Goal: Task Accomplishment & Management: Use online tool/utility

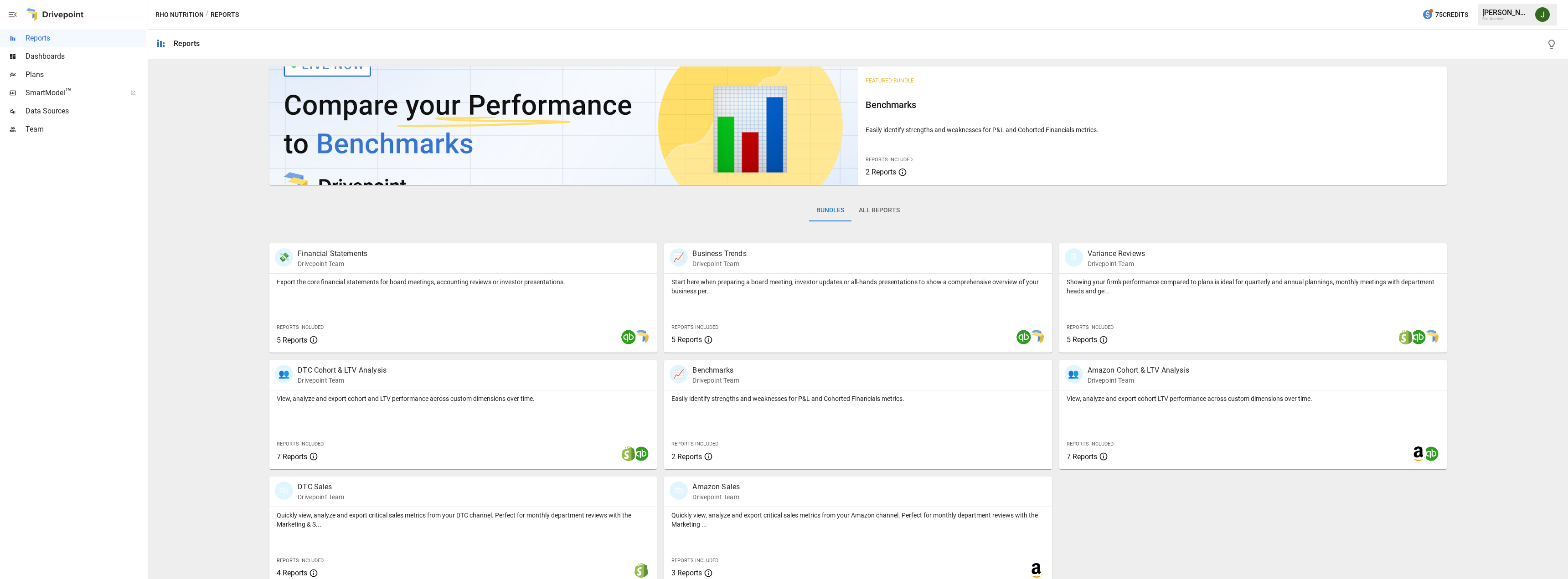
click at [33, 75] on span "Plans" at bounding box center [86, 75] width 121 height 11
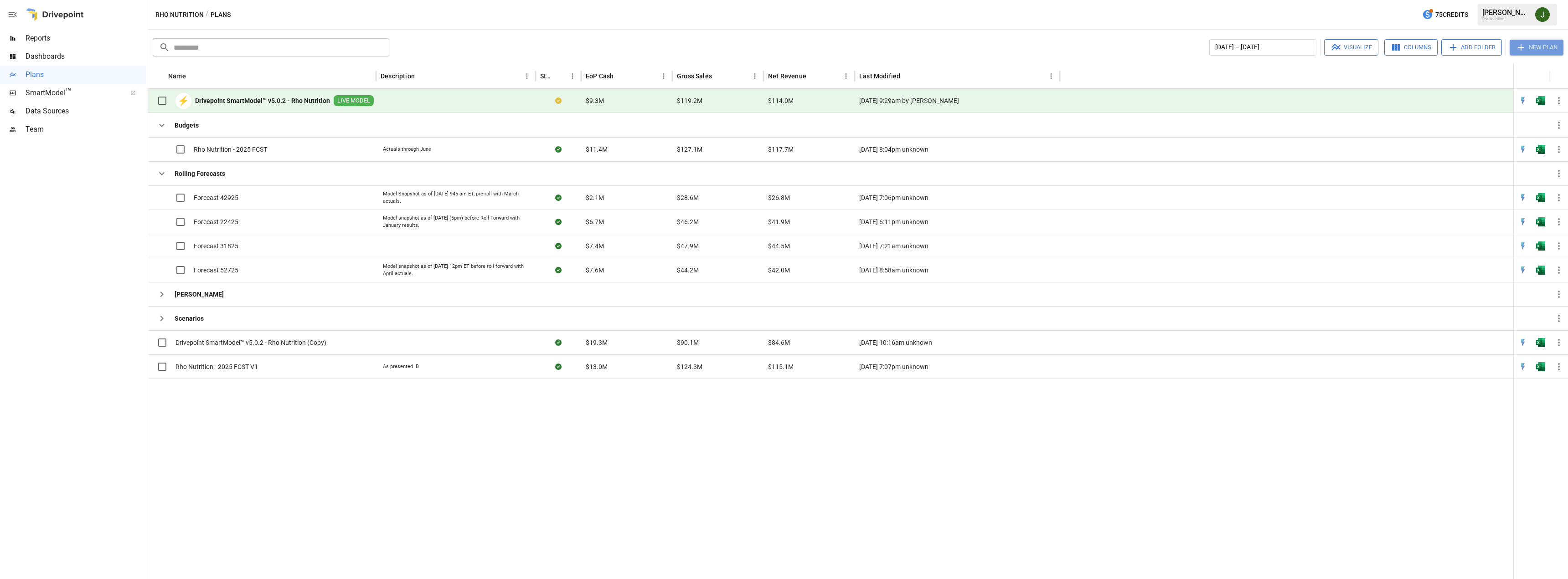
click at [1545, 41] on button "New Plan" at bounding box center [1536, 47] width 54 height 16
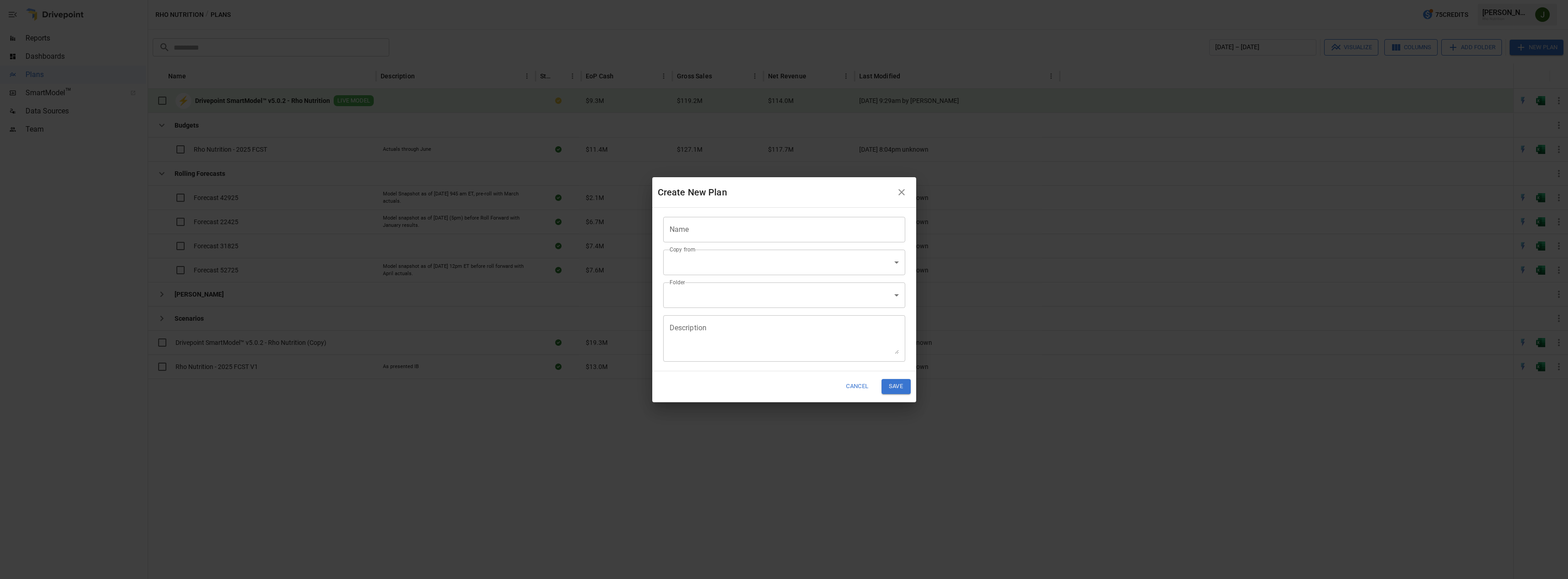
click at [899, 0] on body "Reports Dashboards Plans SmartModel ™ Data Sources Team Rho Nutrition / Plans 7…" at bounding box center [784, 0] width 1568 height 0
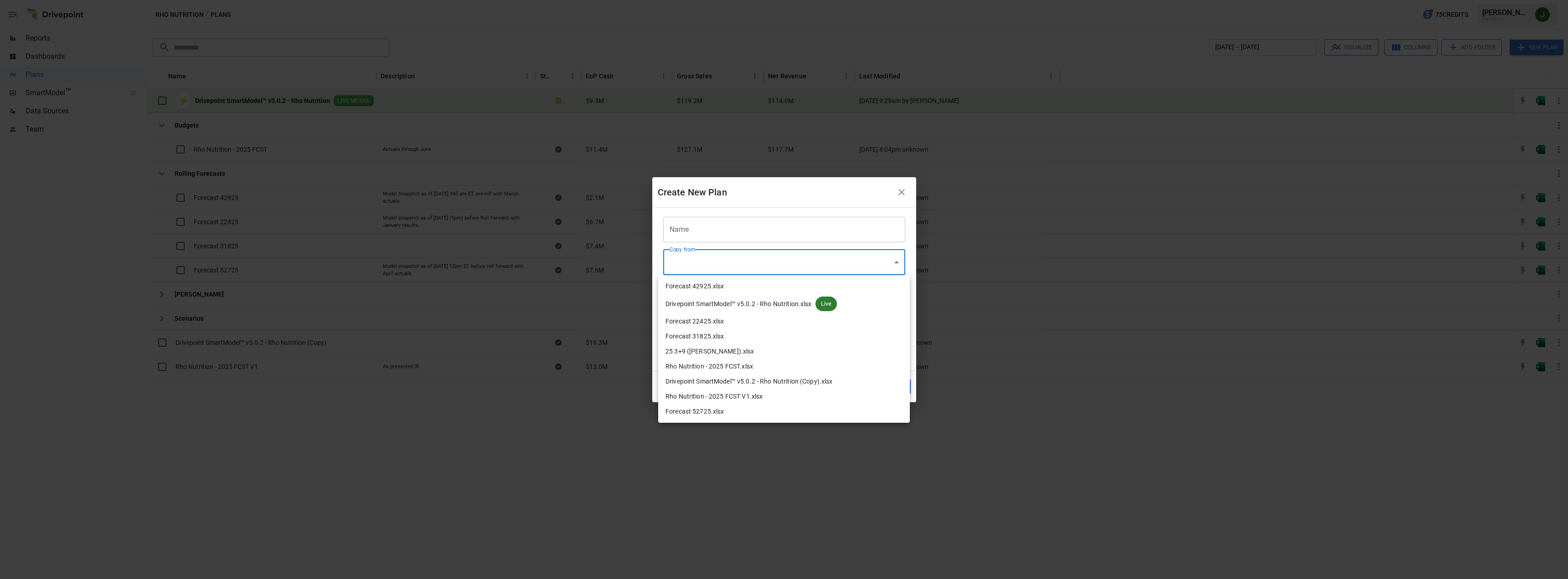
click at [781, 305] on span "Drivepoint SmartModel™ v5.0.2 - Rho Nutrition.xlsx" at bounding box center [739, 304] width 147 height 10
type input "**********"
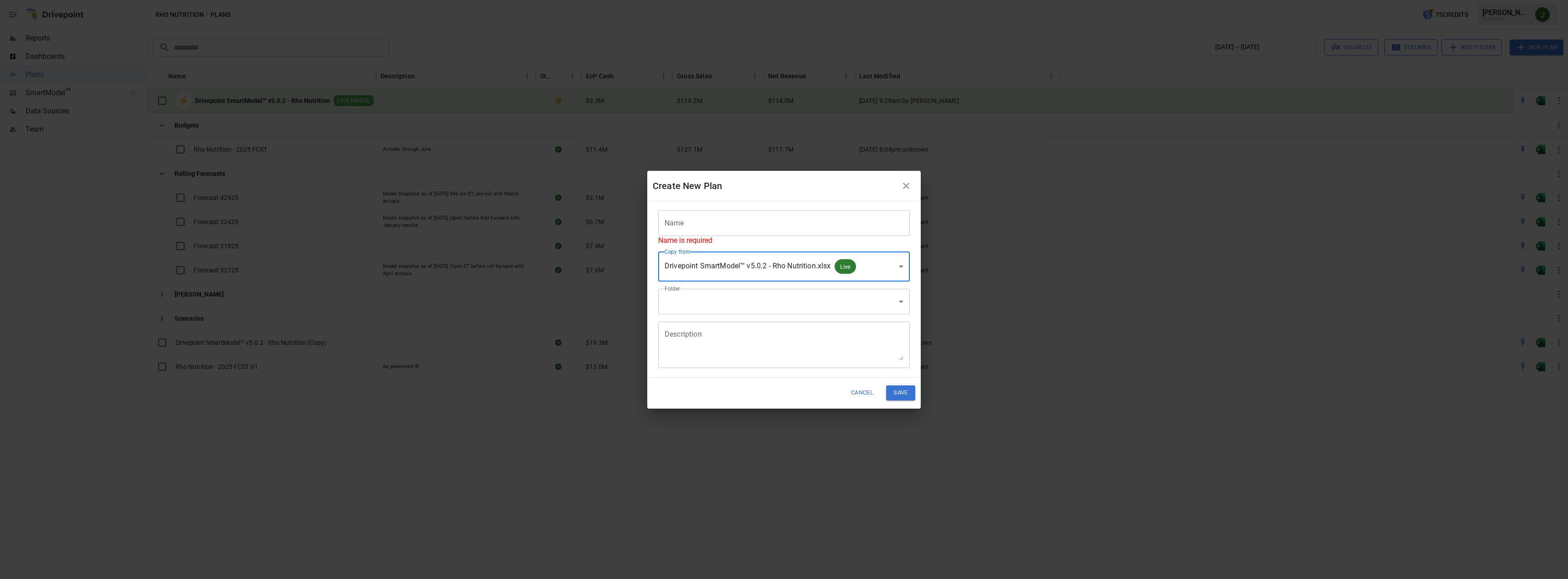
click at [877, 0] on body "Reports Dashboards Plans SmartModel ™ Data Sources Team Rho Nutrition / Plans 7…" at bounding box center [784, 0] width 1568 height 0
click at [866, 395] on div at bounding box center [784, 289] width 1568 height 579
click at [864, 394] on button "Cancel" at bounding box center [862, 393] width 34 height 15
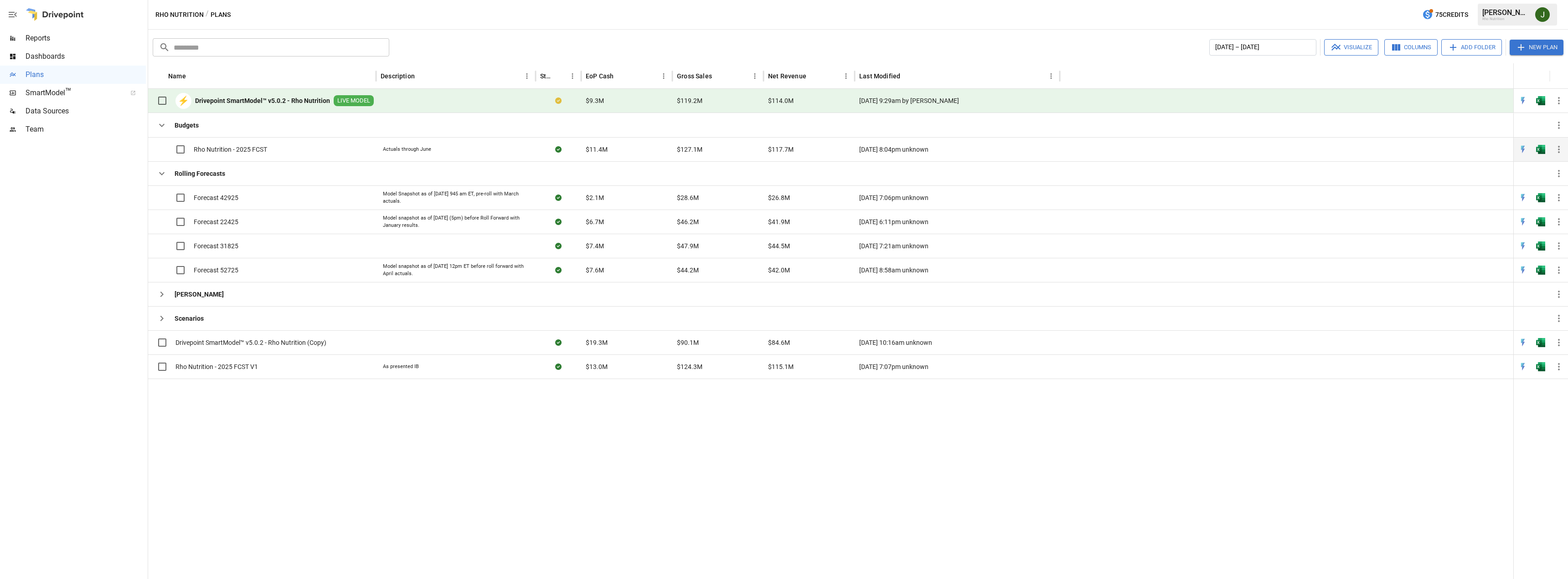
click at [234, 150] on span "Rho Nutrition - 2025 FCST" at bounding box center [230, 150] width 73 height 9
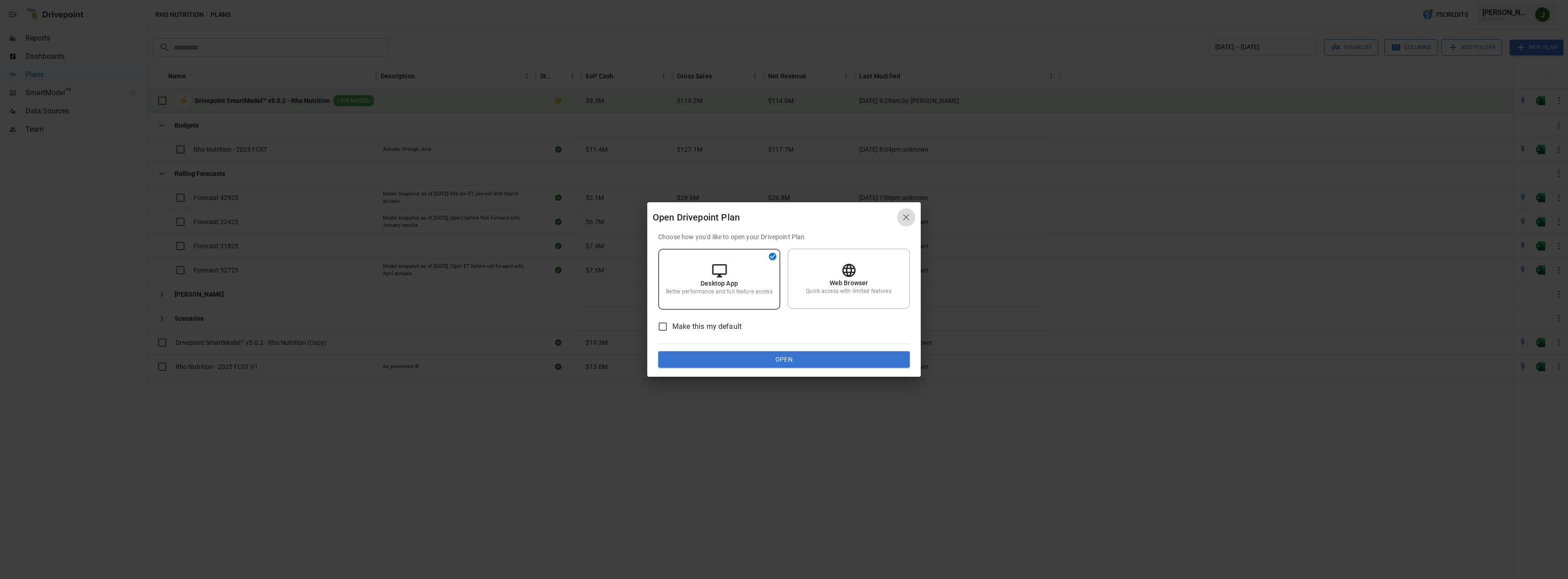
click at [905, 217] on icon "button" at bounding box center [906, 217] width 11 height 11
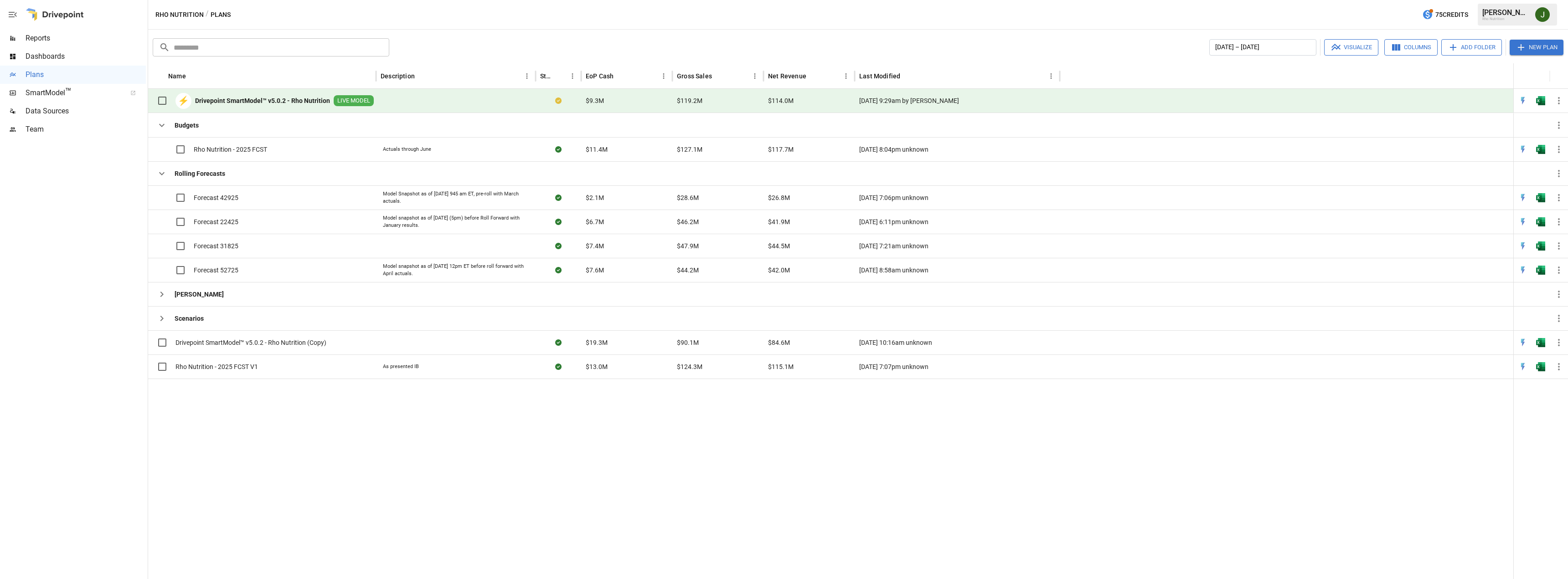
click at [40, 39] on span "Reports" at bounding box center [86, 38] width 121 height 11
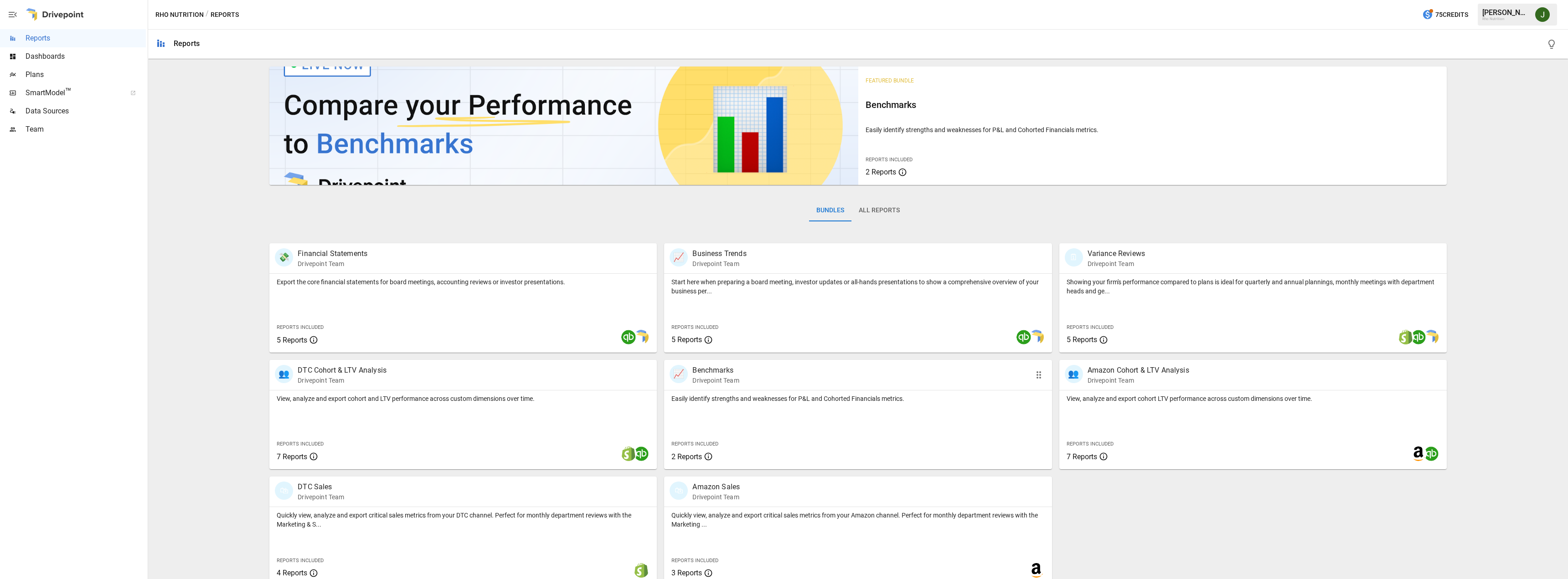
scroll to position [10, 0]
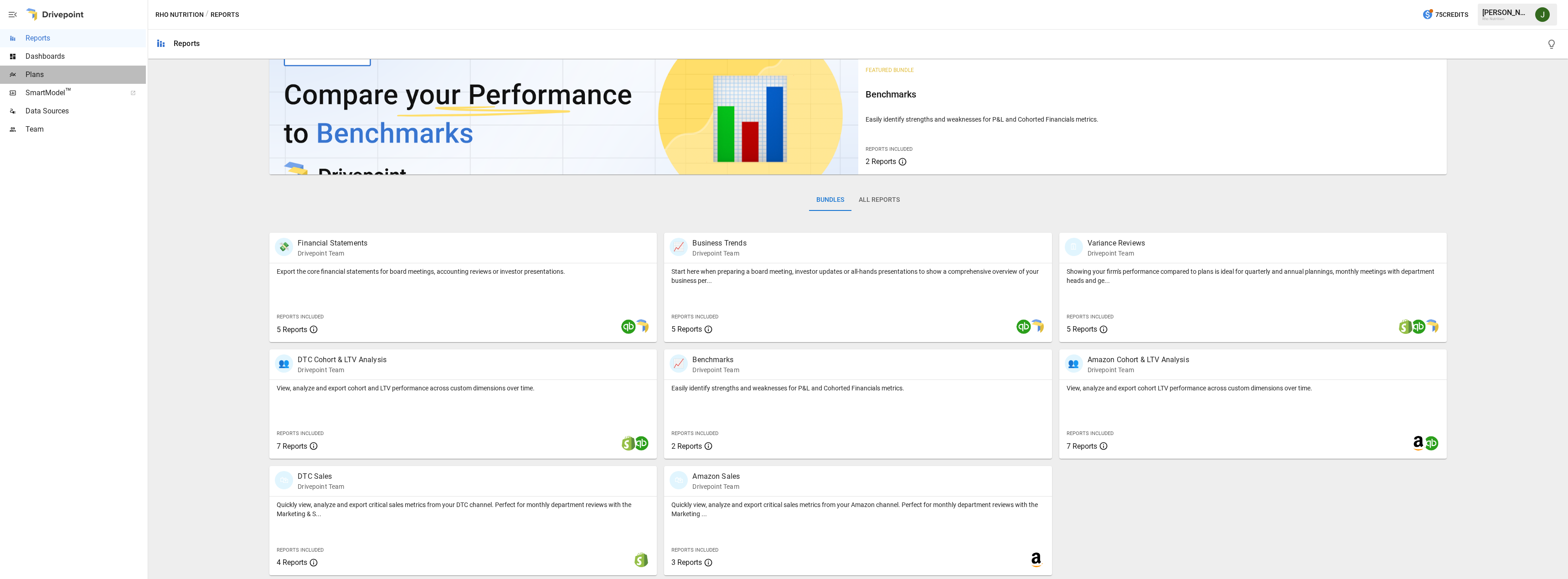
click at [34, 76] on span "Plans" at bounding box center [86, 75] width 121 height 11
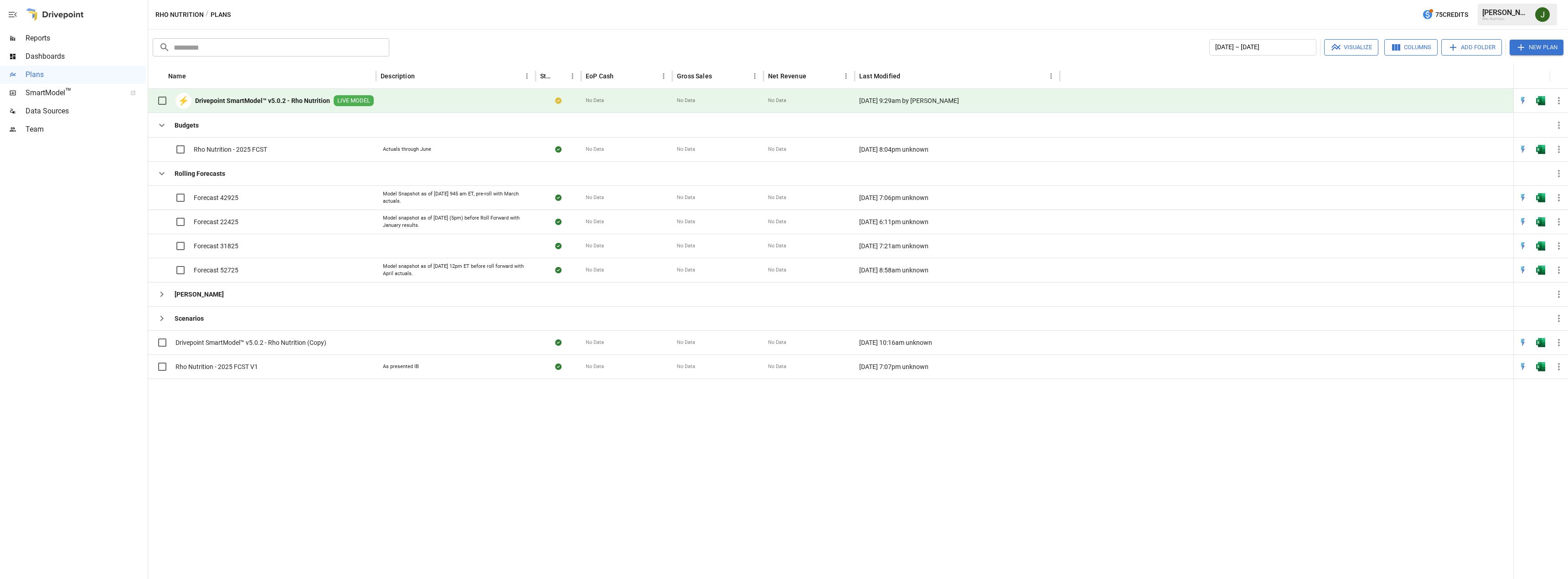
click at [288, 95] on div "⚡ Drivepoint SmartModel™ v5.0.2 - Rho Nutrition LIVE MODEL" at bounding box center [263, 101] width 221 height 19
click at [296, 100] on b "Drivepoint SmartModel™ v5.0.2 - Rho Nutrition" at bounding box center [263, 100] width 135 height 9
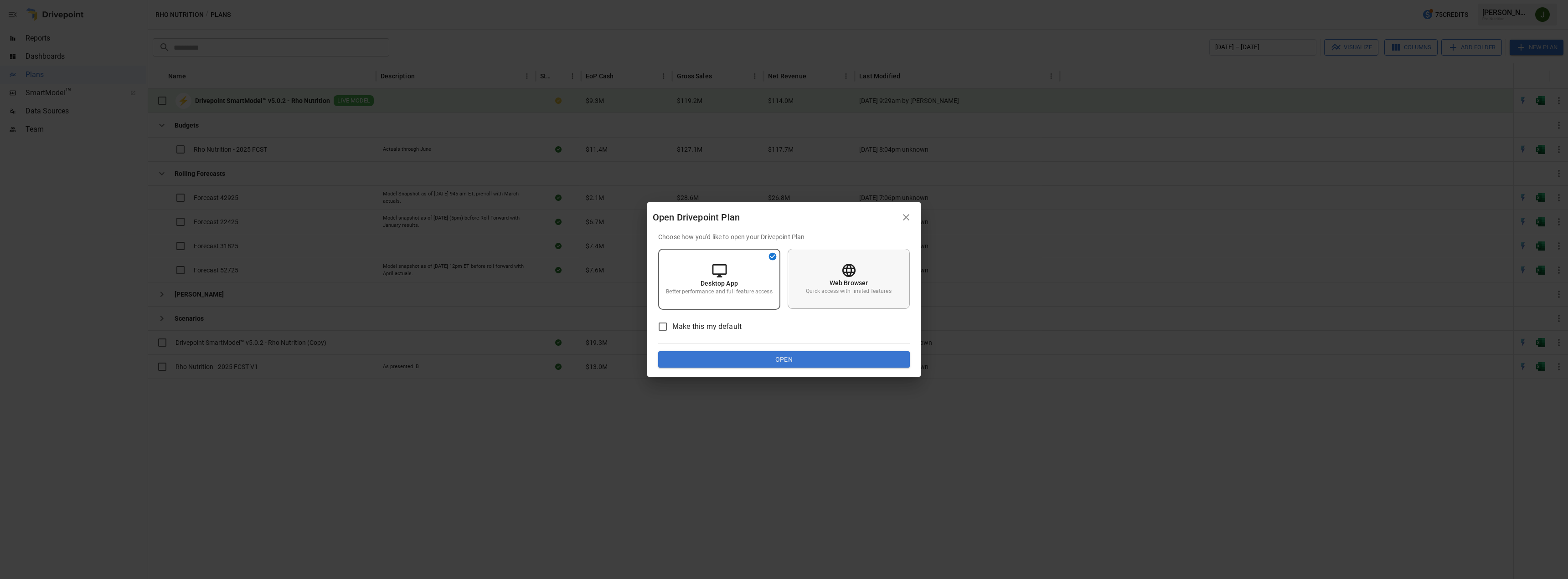
click at [860, 276] on div "Web Browser Quick access with limited features" at bounding box center [849, 279] width 122 height 60
click at [818, 357] on button "Open" at bounding box center [784, 359] width 252 height 16
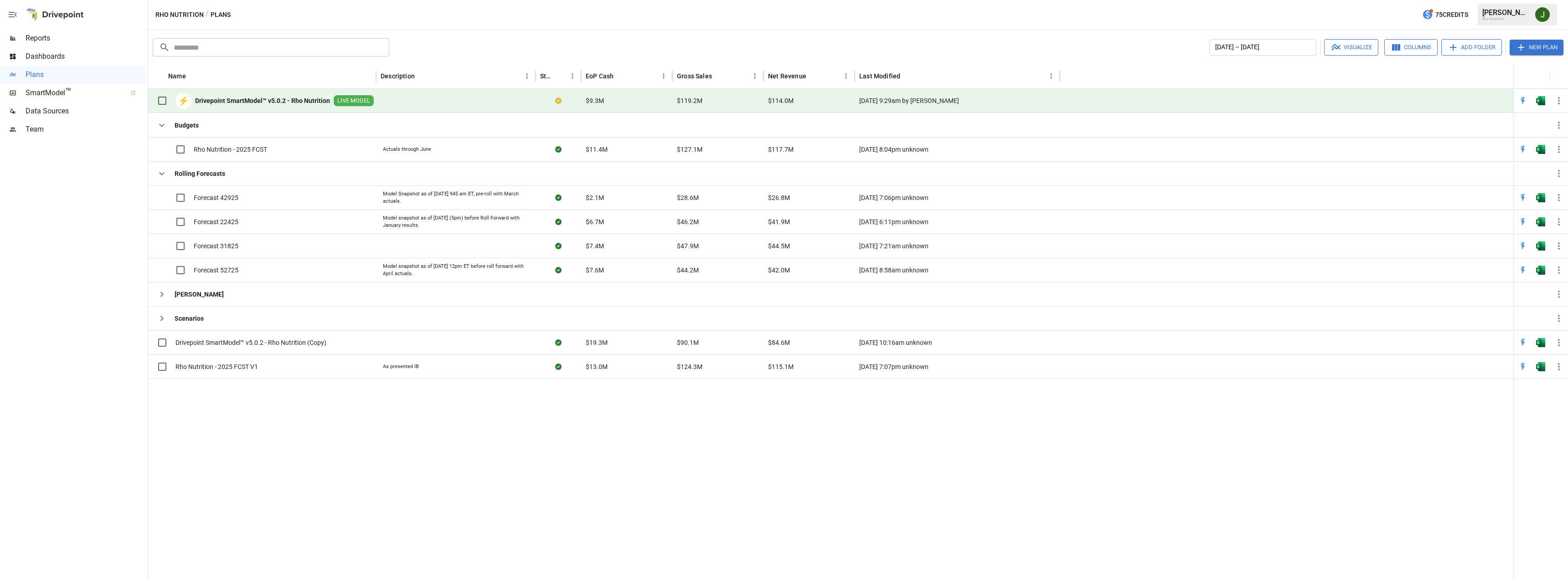
click at [896, 99] on div "[DATE] 9:29am by [PERSON_NAME]" at bounding box center [957, 100] width 205 height 24
click at [342, 91] on div "⚡ Drivepoint SmartModel™ v5.0.2 - Rho Nutrition LIVE MODEL" at bounding box center [263, 101] width 221 height 19
click at [351, 99] on span "LIVE MODEL" at bounding box center [354, 100] width 40 height 8
click at [302, 102] on b "Drivepoint SmartModel™ v5.0.2 - Rho Nutrition" at bounding box center [263, 100] width 135 height 9
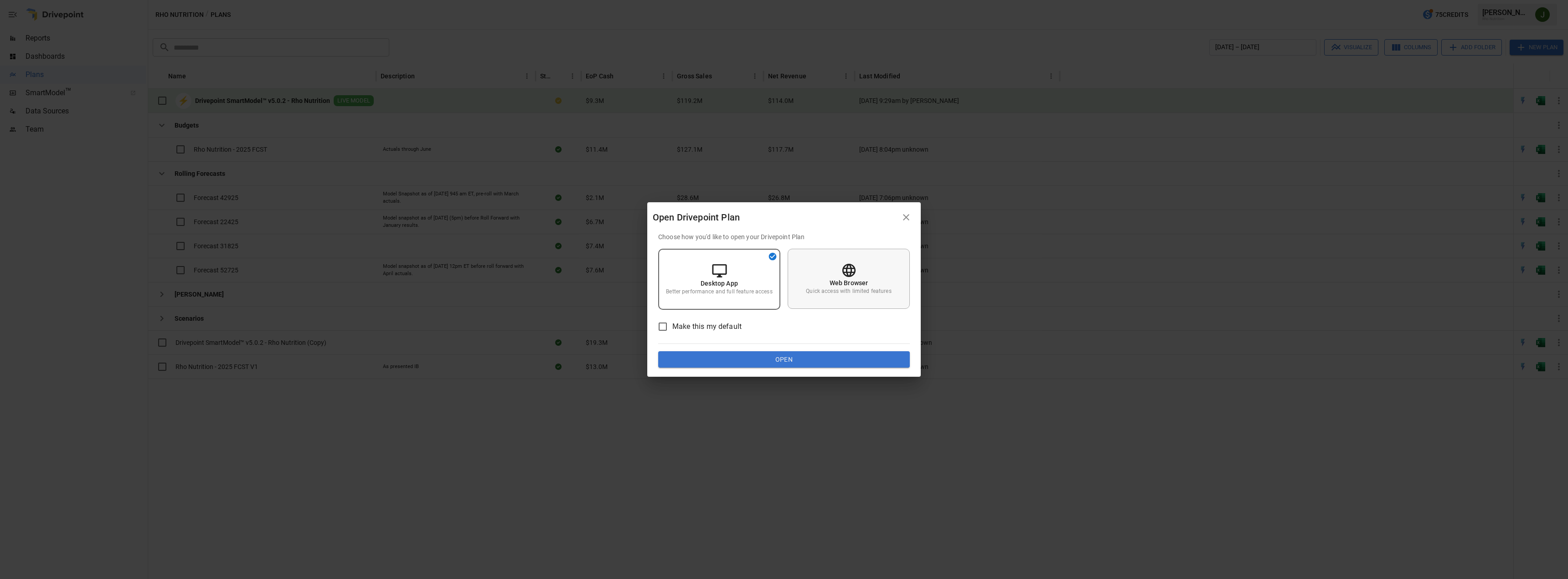
click at [872, 271] on div "Web Browser Quick access with limited features" at bounding box center [849, 279] width 122 height 60
click at [774, 362] on button "Open" at bounding box center [784, 359] width 252 height 16
